Goal: Information Seeking & Learning: Learn about a topic

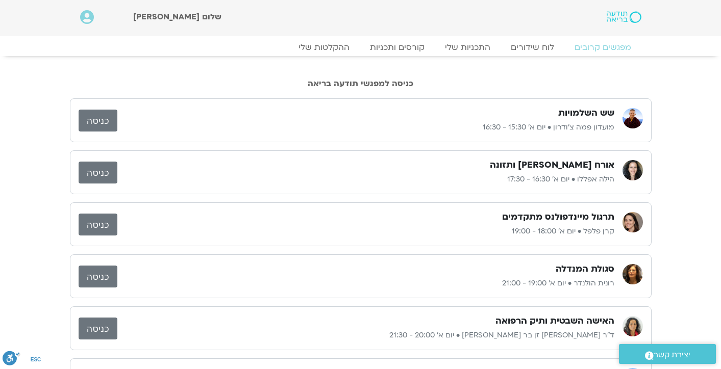
click at [604, 182] on p "הילה אפללו • יום א׳ 16:30 - 17:30" at bounding box center [365, 180] width 497 height 12
click at [626, 174] on img at bounding box center [633, 170] width 20 height 20
click at [596, 162] on h3 "אורח חיים בריא ותזונה" at bounding box center [552, 165] width 125 height 12
click at [479, 51] on link "התכניות שלי" at bounding box center [467, 47] width 79 height 12
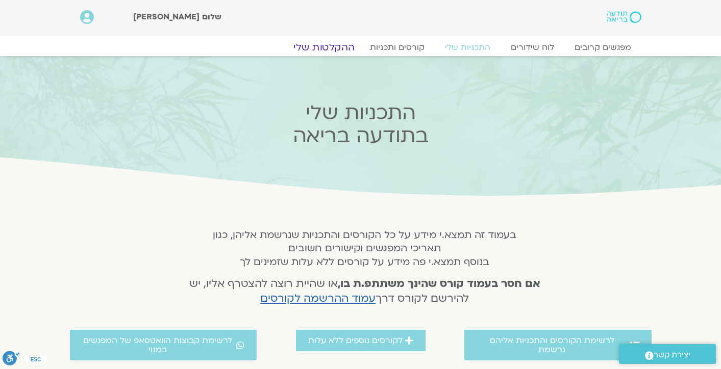
click at [337, 45] on link "ההקלטות שלי" at bounding box center [324, 47] width 86 height 12
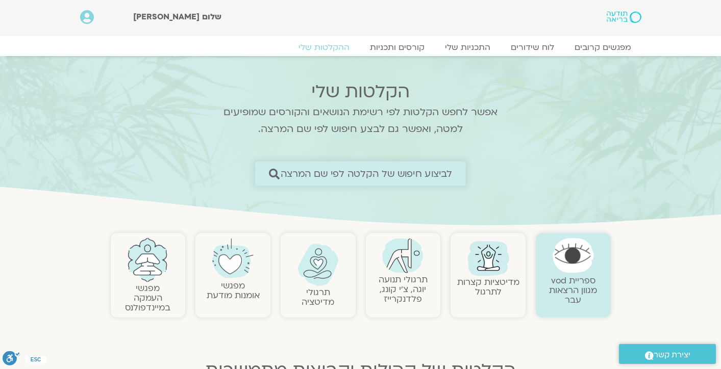
click at [384, 177] on span "לביצוע חיפוש של הקלטה לפי שם המרצה" at bounding box center [367, 173] width 172 height 11
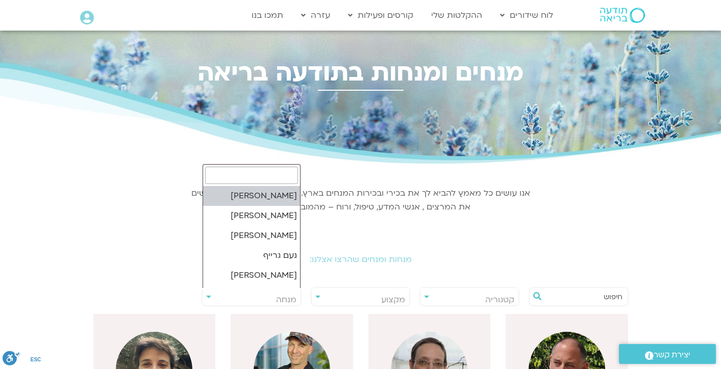
click at [286, 299] on span "מנחה" at bounding box center [286, 299] width 20 height 11
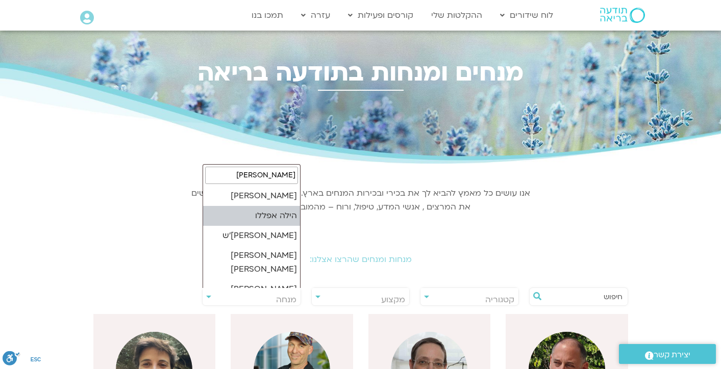
type input "הילה"
select select "****"
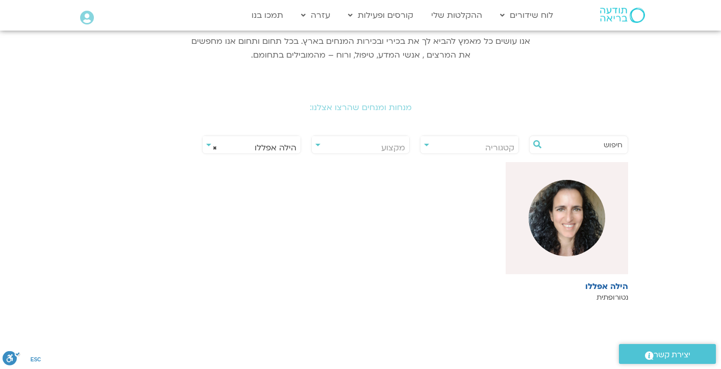
scroll to position [329, 0]
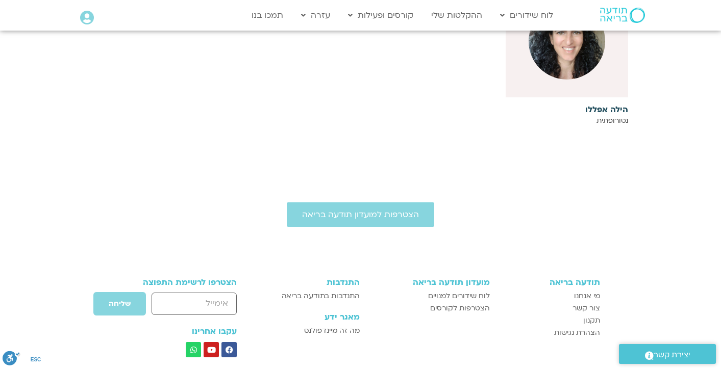
click at [608, 111] on h6 "הילה אפללו" at bounding box center [567, 109] width 122 height 9
click at [611, 107] on h6 "הילה אפללו" at bounding box center [567, 109] width 122 height 9
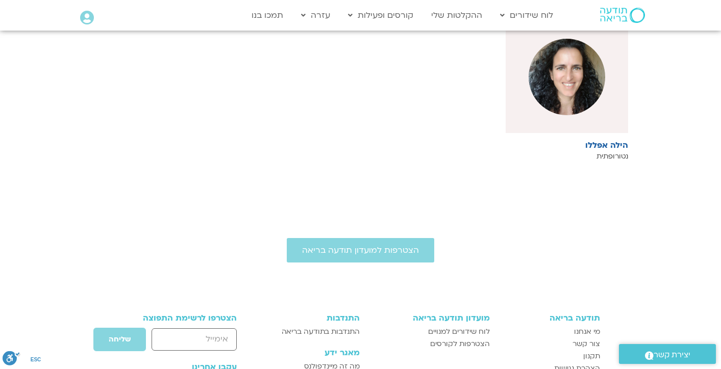
scroll to position [279, 0]
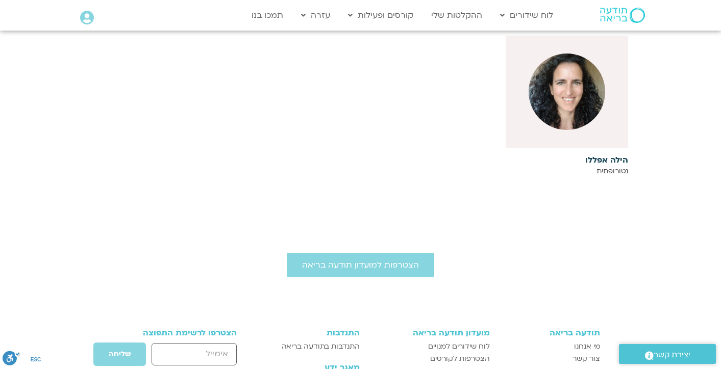
click at [596, 107] on img at bounding box center [567, 92] width 77 height 77
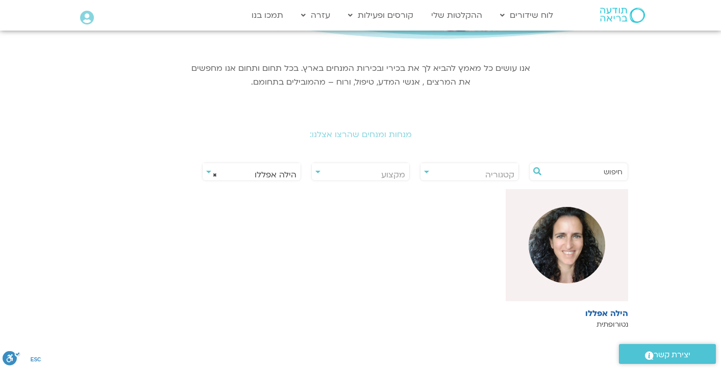
scroll to position [120, 0]
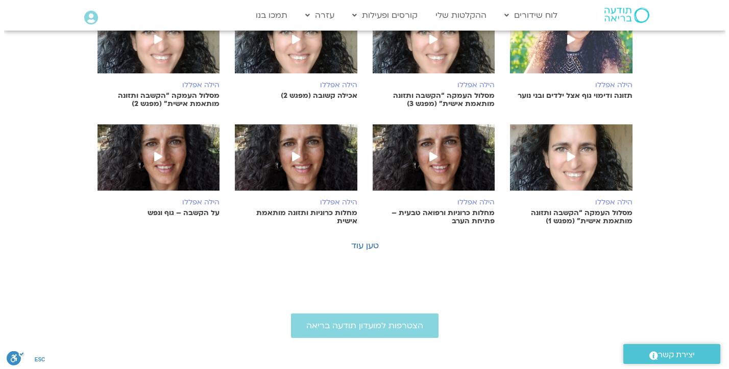
scroll to position [724, 0]
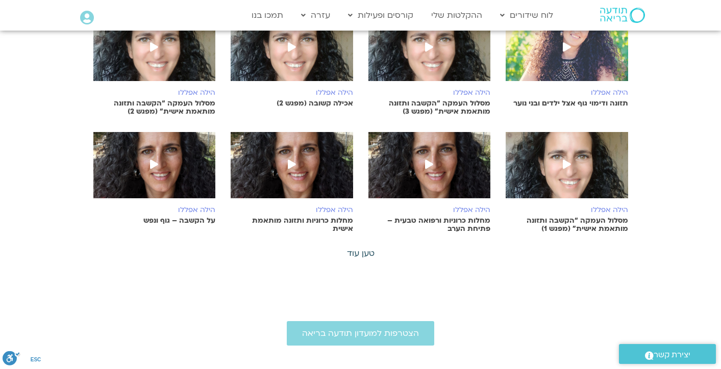
click at [360, 255] on link "טען עוד" at bounding box center [361, 253] width 28 height 11
